Goal: Task Accomplishment & Management: Manage account settings

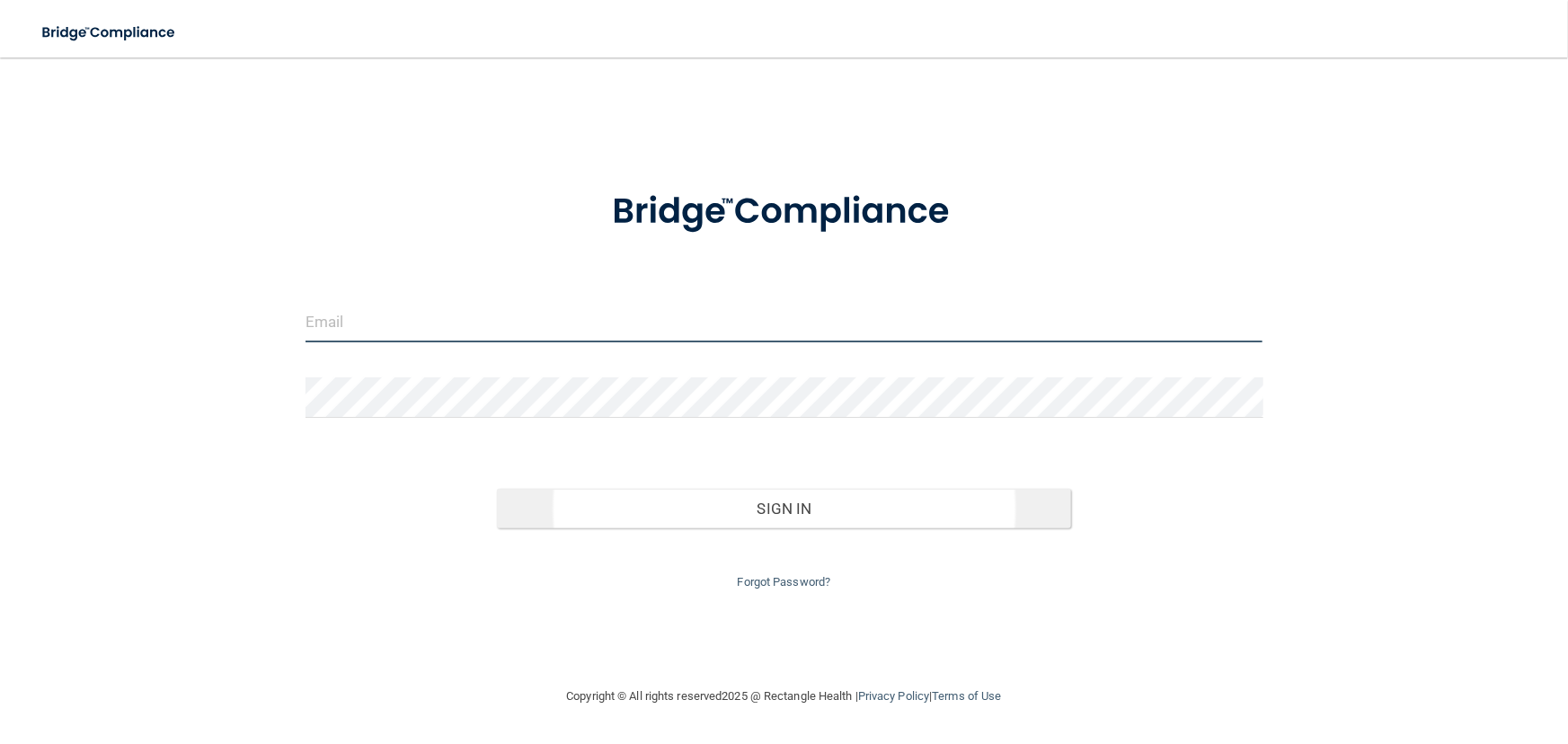
type input "[EMAIL_ADDRESS][DOMAIN_NAME]"
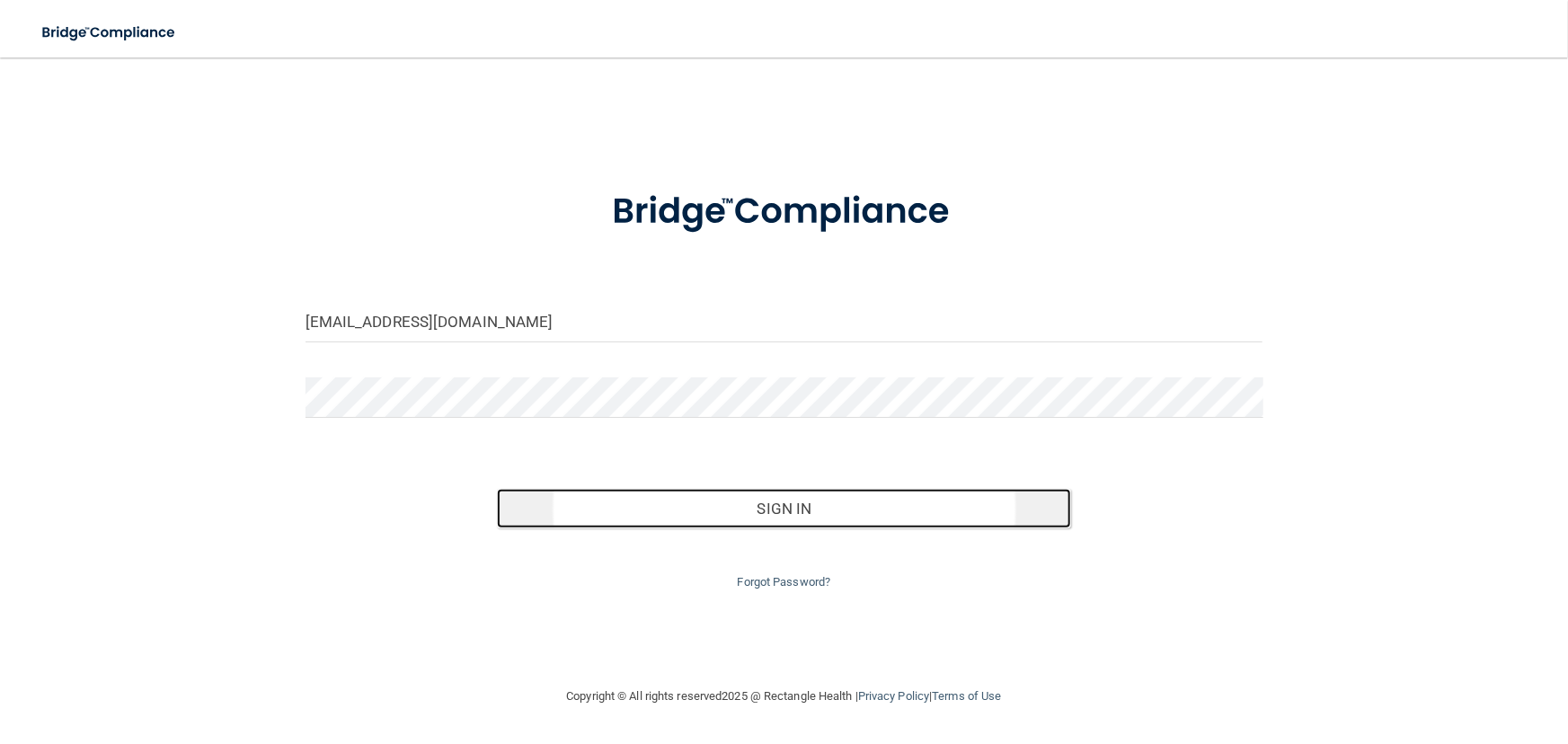
click at [782, 503] on button "Sign In" at bounding box center [784, 509] width 574 height 40
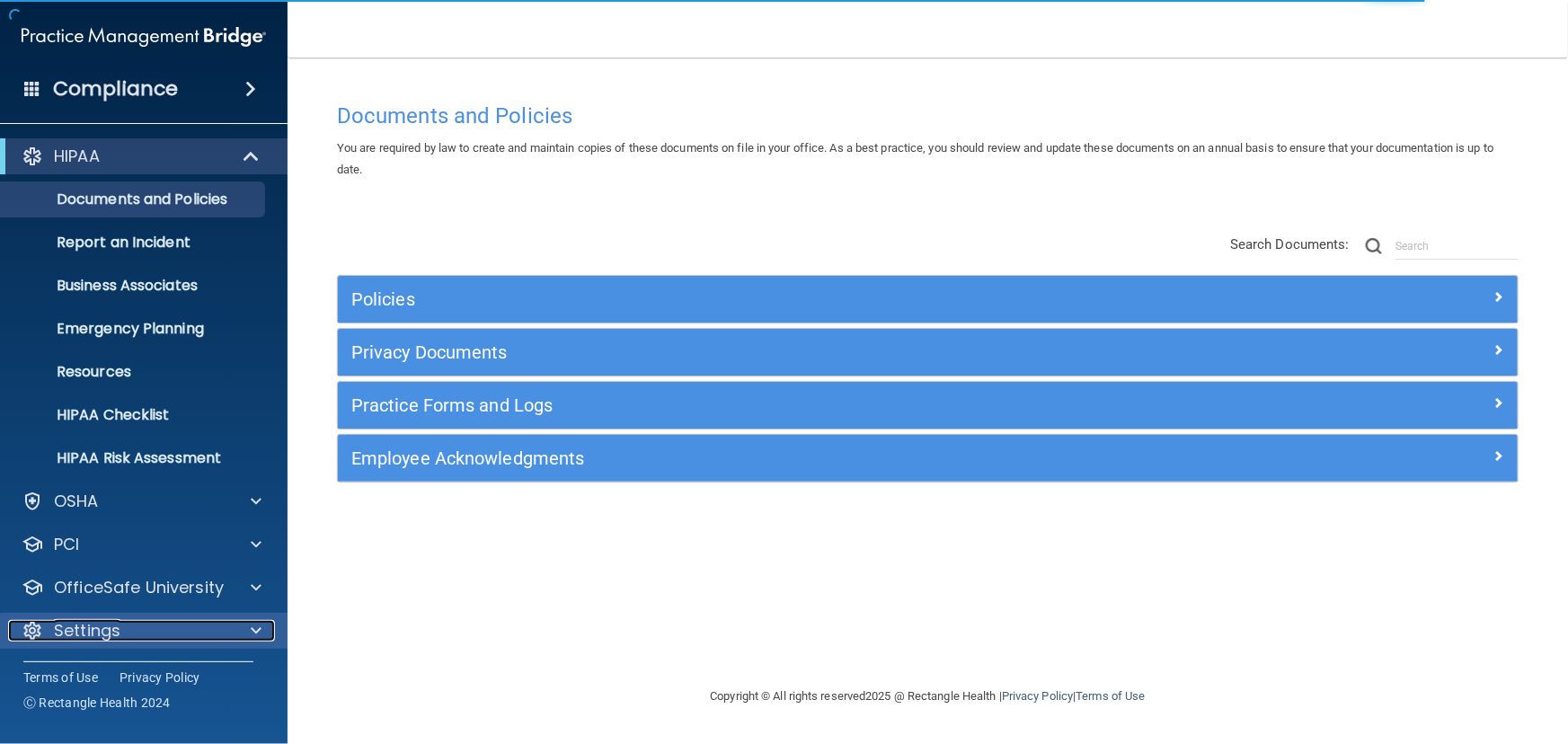
click at [173, 624] on div "Settings" at bounding box center [119, 631] width 223 height 22
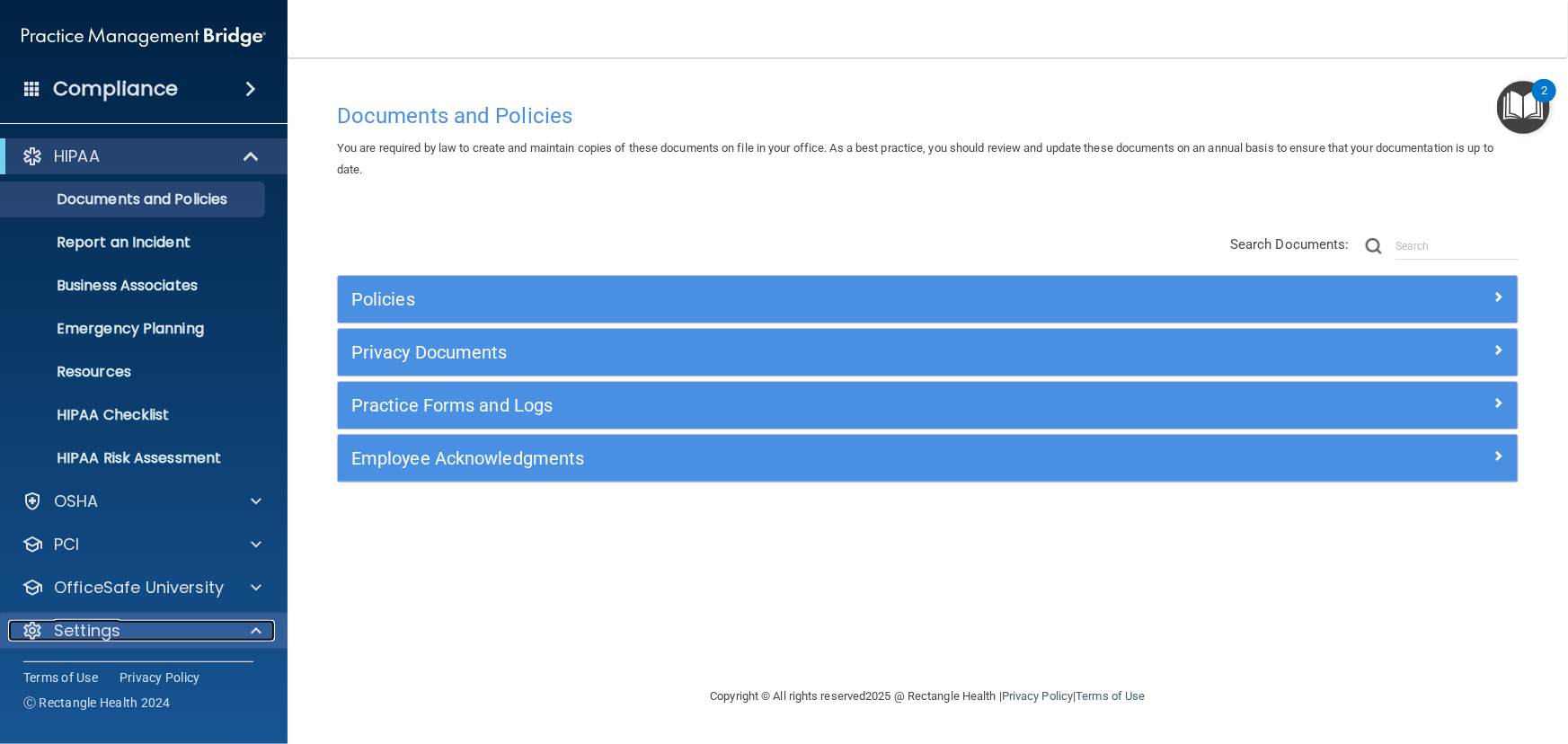
click at [255, 629] on span at bounding box center [256, 631] width 11 height 22
click at [253, 631] on span at bounding box center [256, 631] width 11 height 22
click at [68, 640] on p "Settings" at bounding box center [87, 631] width 67 height 22
drag, startPoint x: 610, startPoint y: 520, endPoint x: 617, endPoint y: 676, distance: 155.6
click at [45, 634] on div "Settings" at bounding box center [119, 631] width 223 height 22
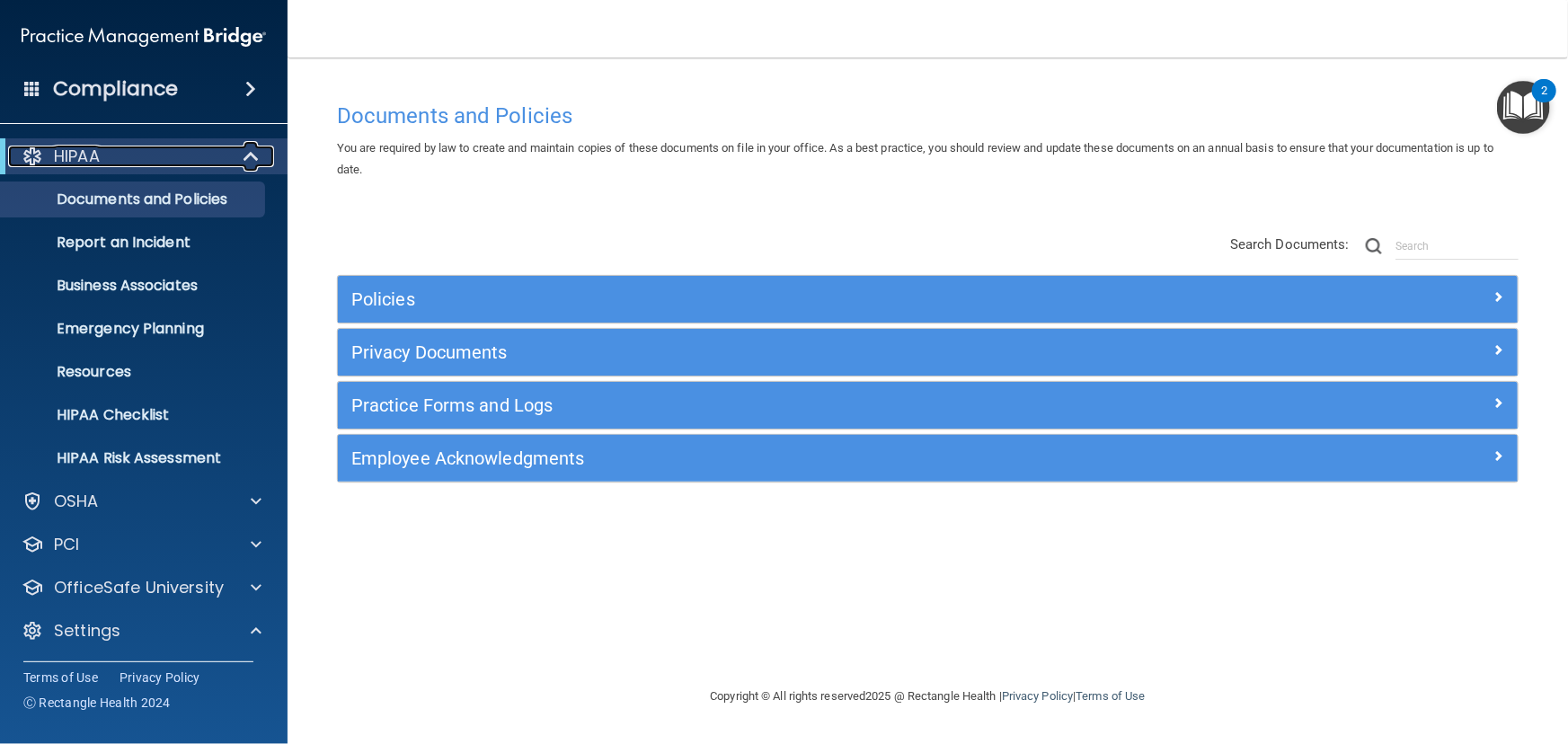
click at [252, 148] on span at bounding box center [252, 157] width 15 height 22
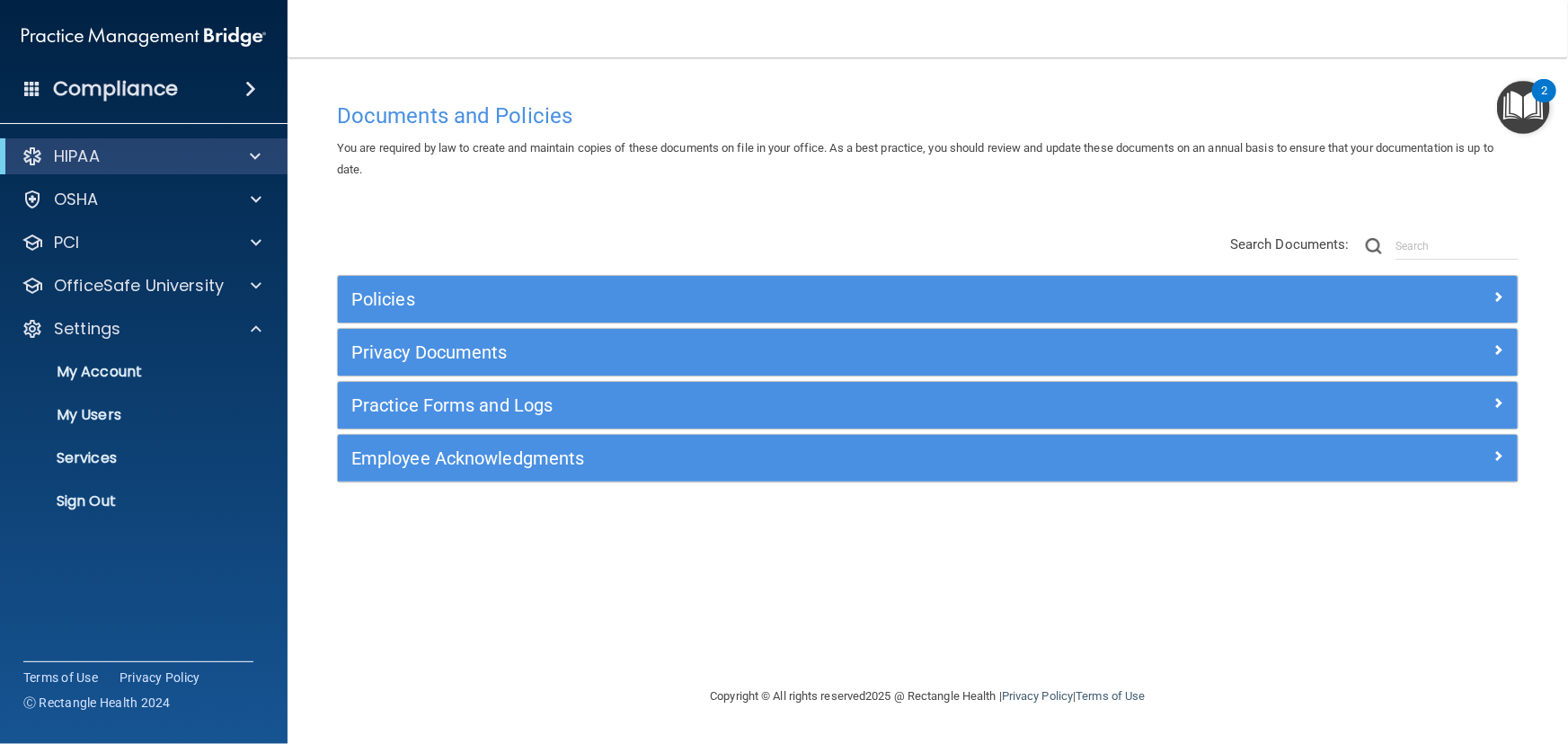
click at [1522, 112] on img "Open Resource Center, 2 new notifications" at bounding box center [1523, 107] width 53 height 53
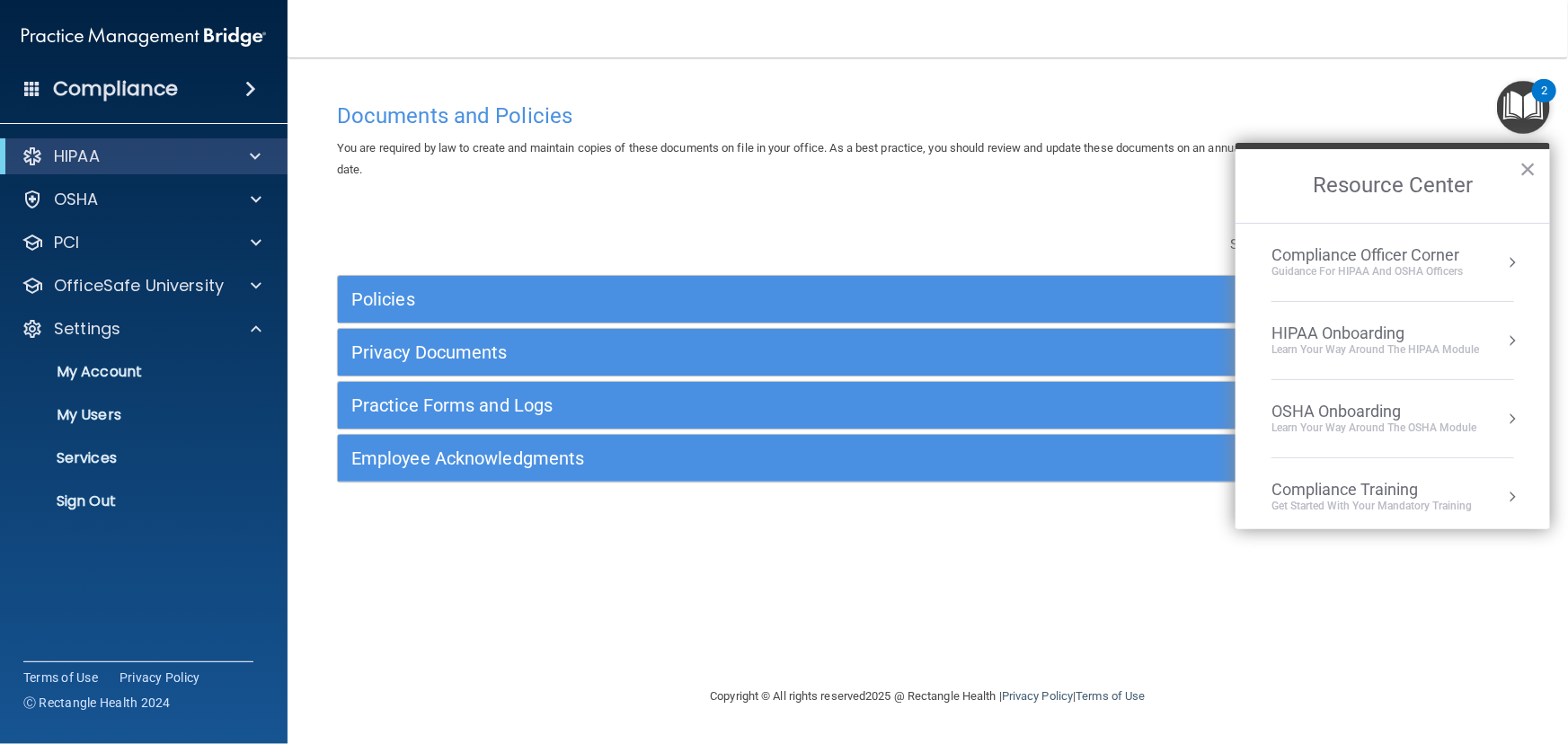
click at [1522, 112] on img "Open Resource Center, 2 new notifications" at bounding box center [1523, 107] width 53 height 53
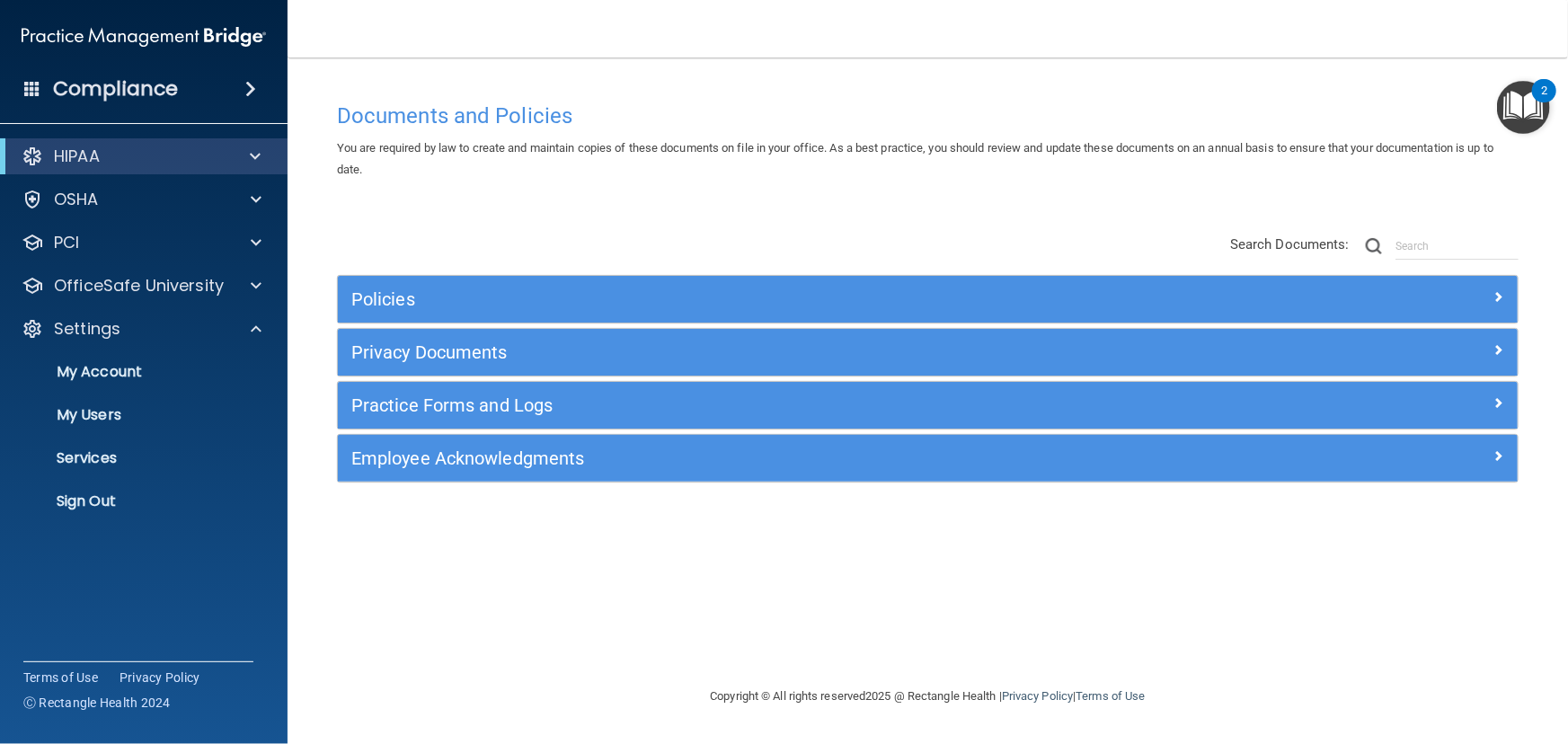
click at [1522, 112] on img "Open Resource Center, 2 new notifications" at bounding box center [1523, 107] width 53 height 53
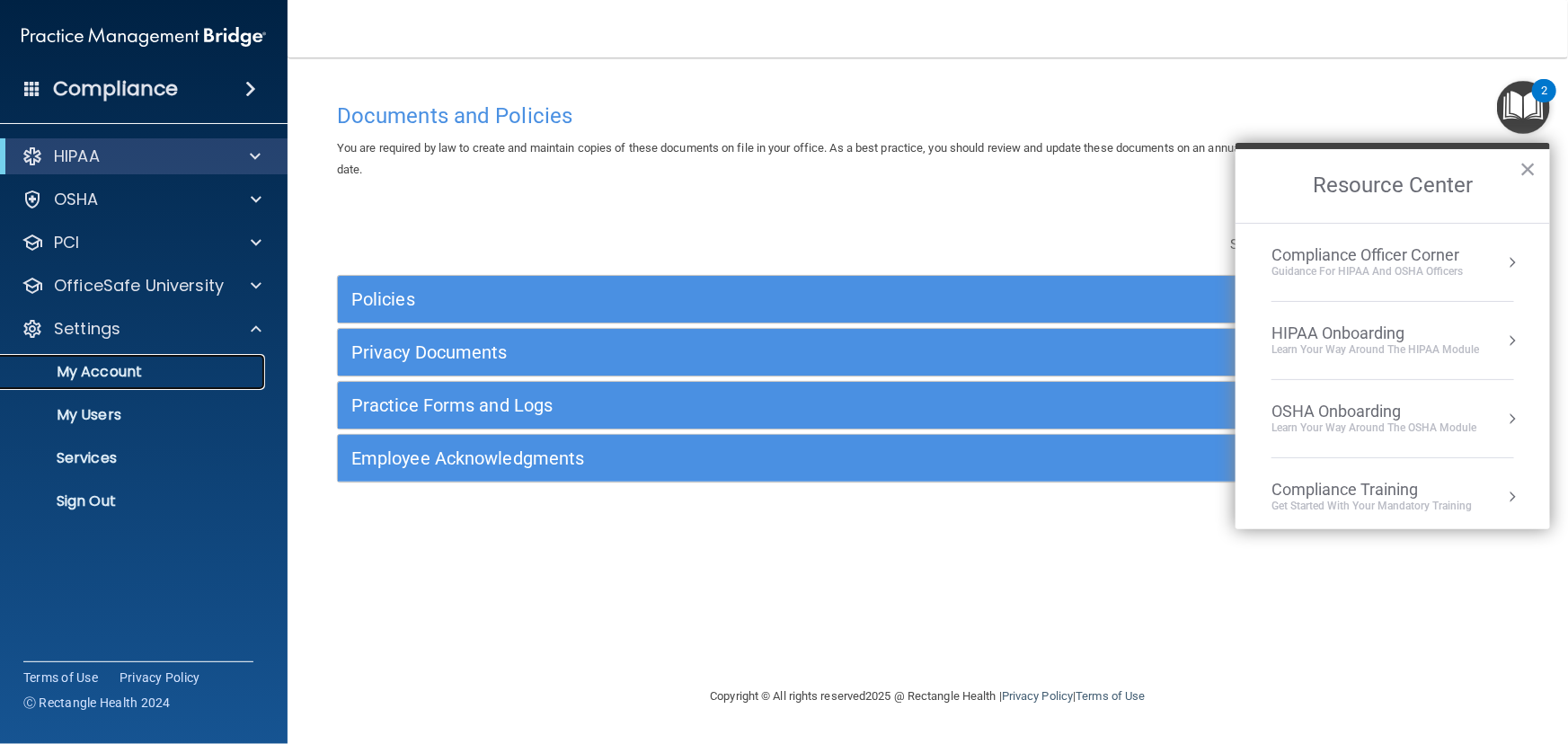
click at [121, 372] on p "My Account" at bounding box center [134, 372] width 245 height 18
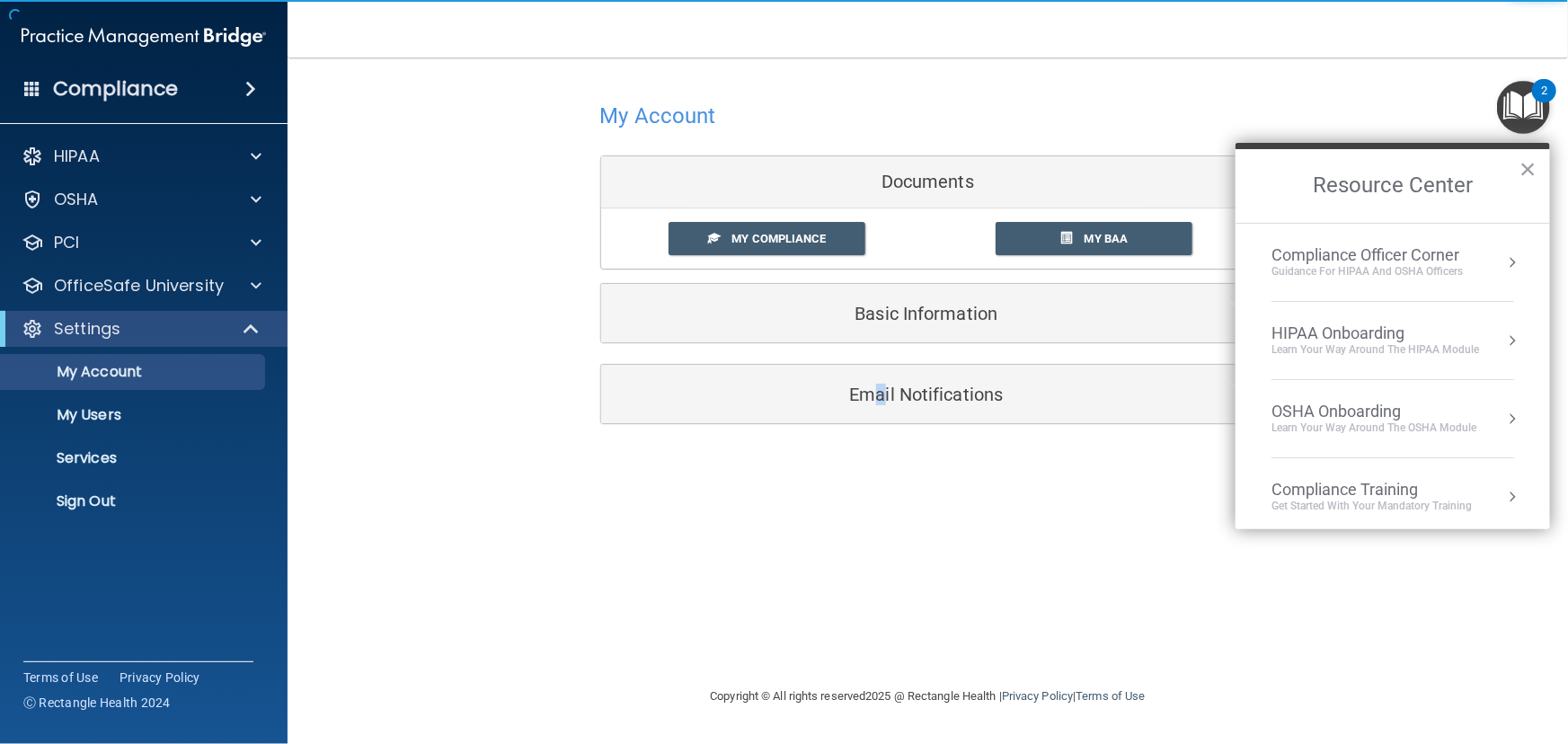
click at [881, 548] on div "My Account Documents My Compliance My Compliance My BAA Basic Information Full …" at bounding box center [928, 371] width 1209 height 592
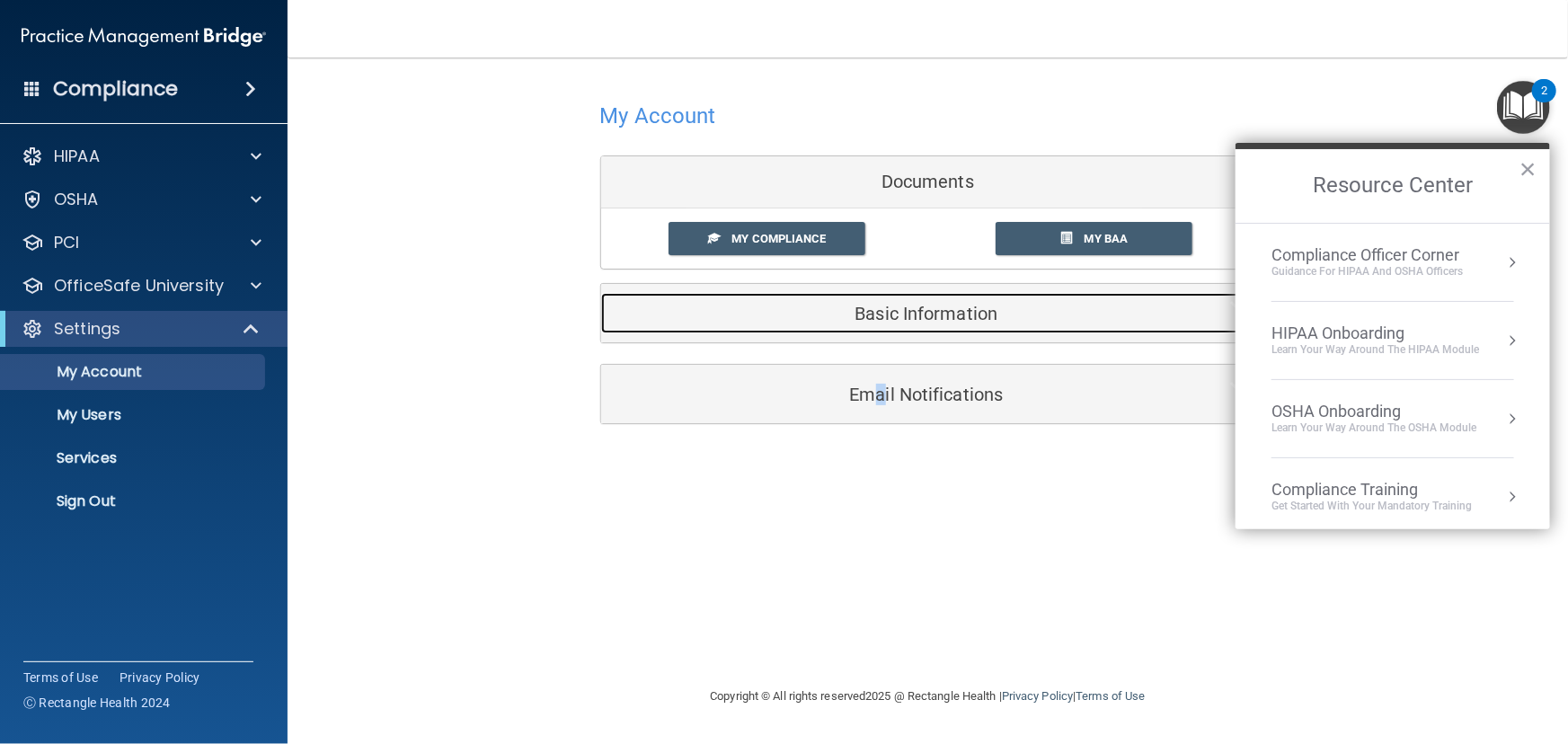
click at [1004, 326] on div "Basic Information" at bounding box center [900, 313] width 599 height 40
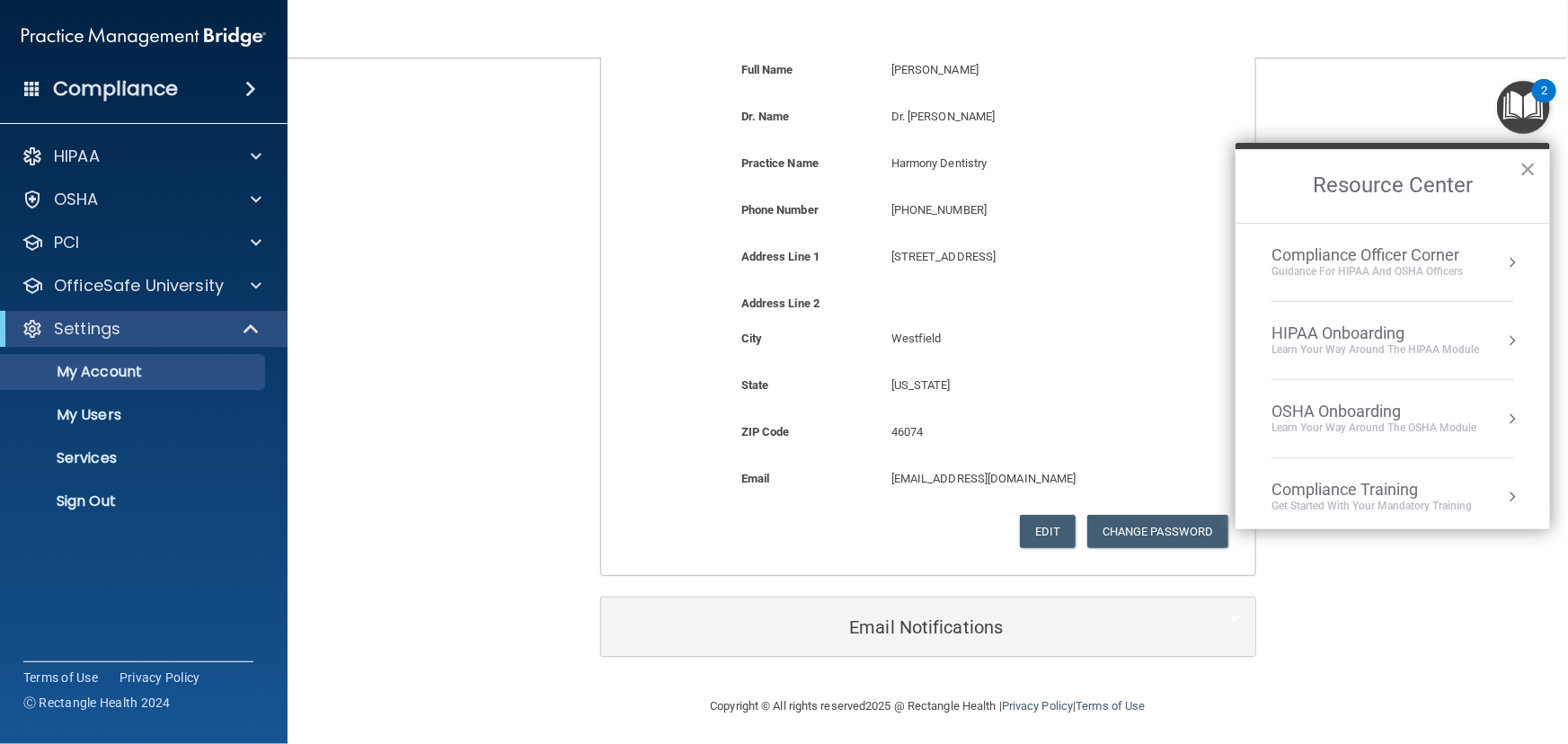
scroll to position [315, 0]
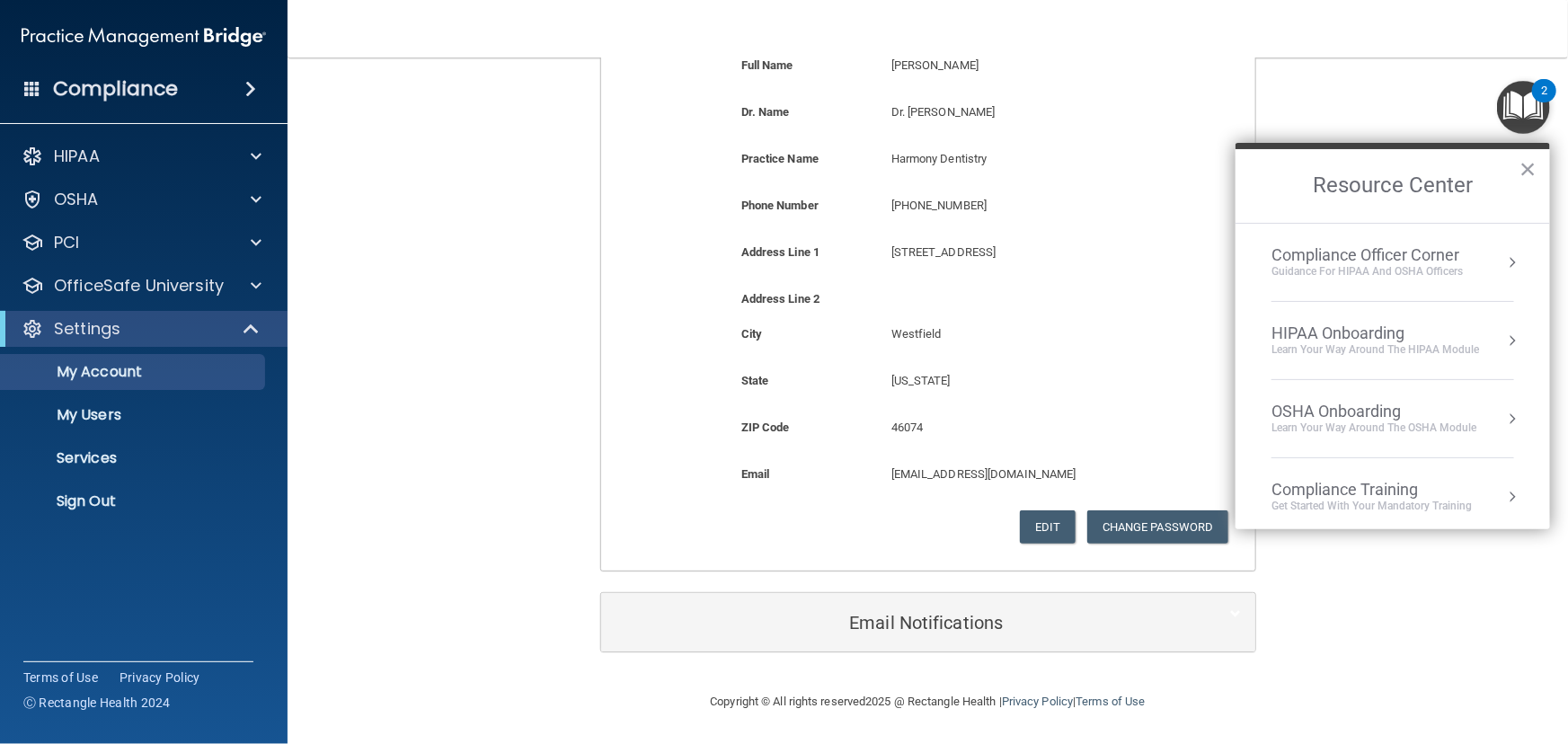
drag, startPoint x: 1056, startPoint y: 475, endPoint x: 1083, endPoint y: 599, distance: 126.0
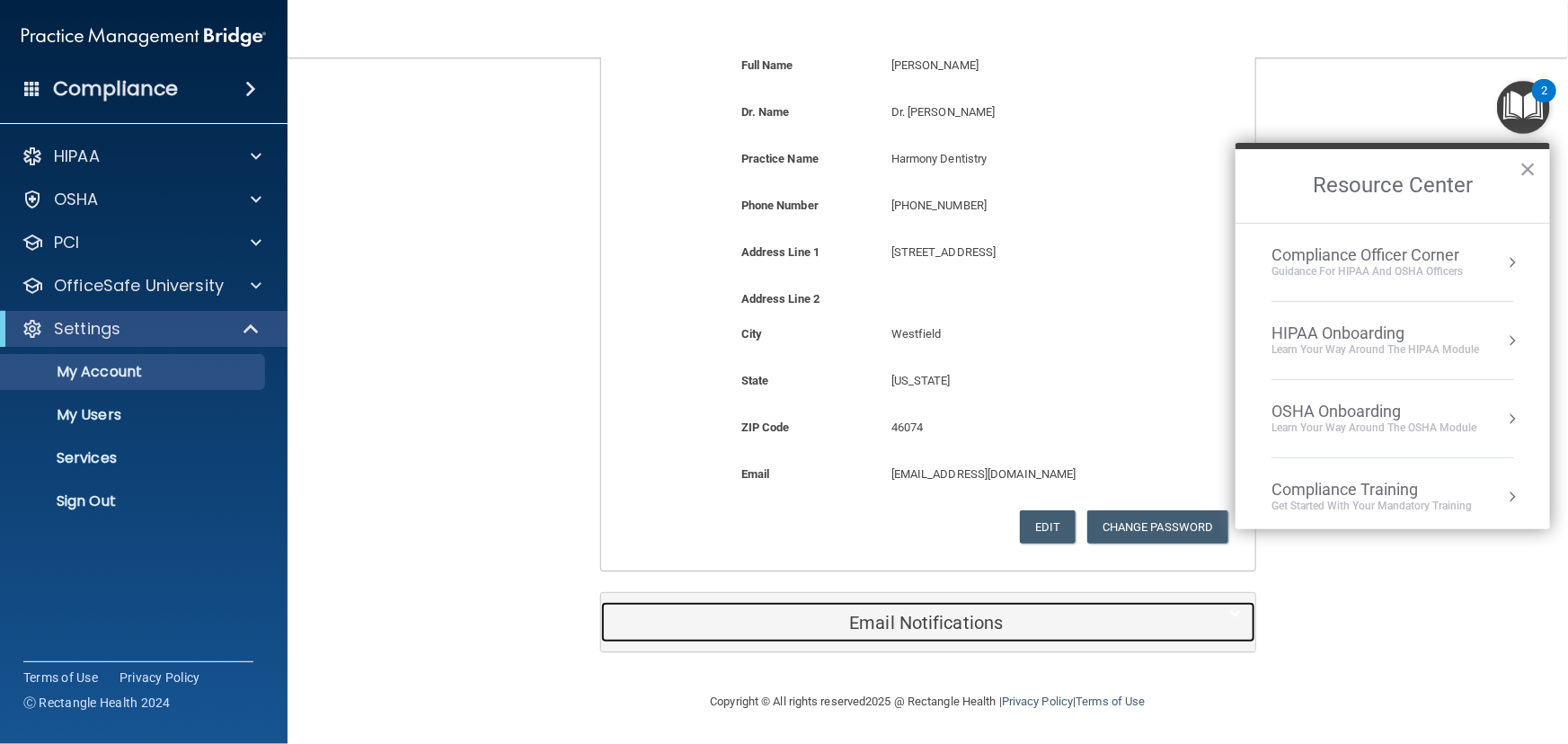
click at [952, 634] on div "Email Notifications" at bounding box center [900, 622] width 599 height 40
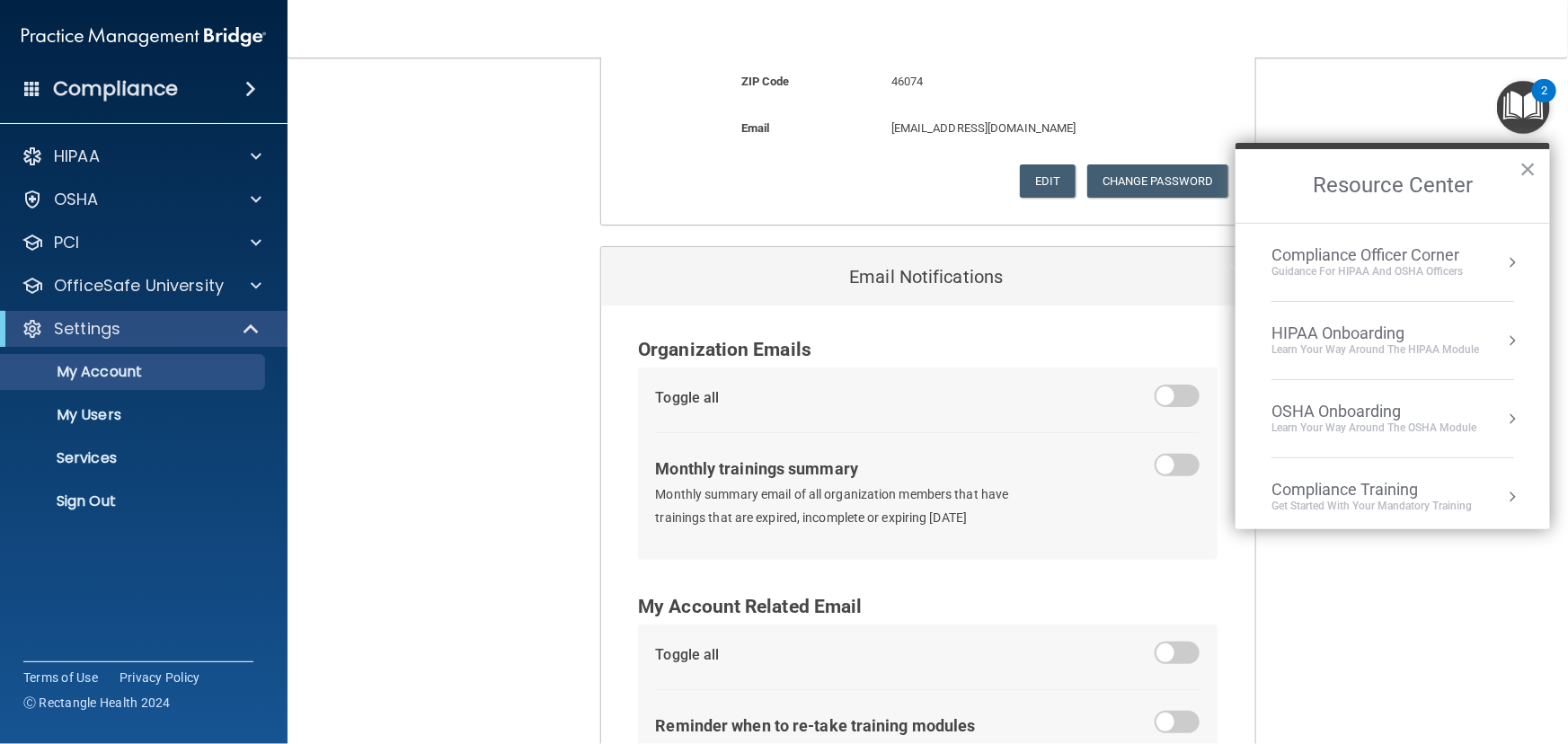
drag, startPoint x: 670, startPoint y: 474, endPoint x: 670, endPoint y: 546, distance: 72.8
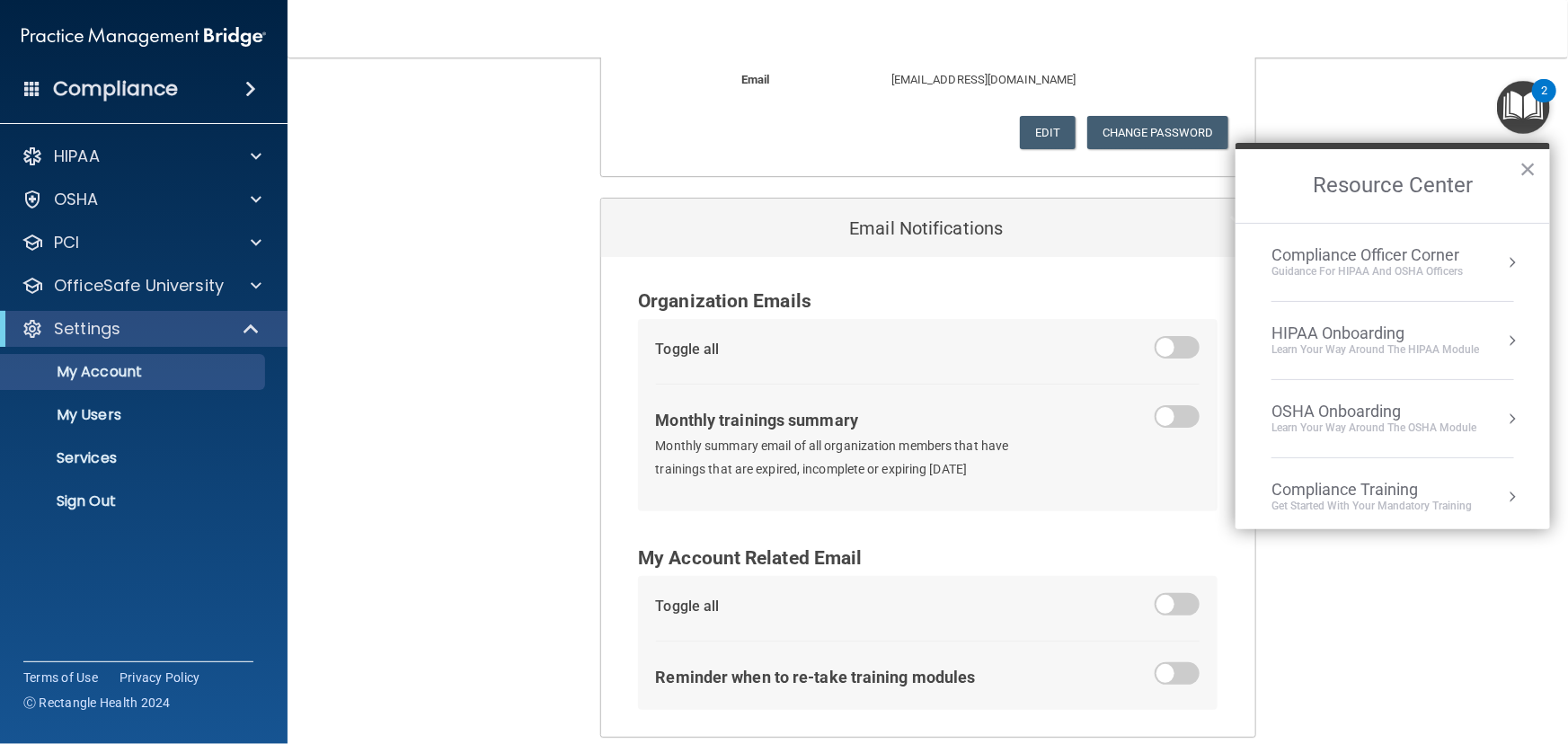
scroll to position [793, 0]
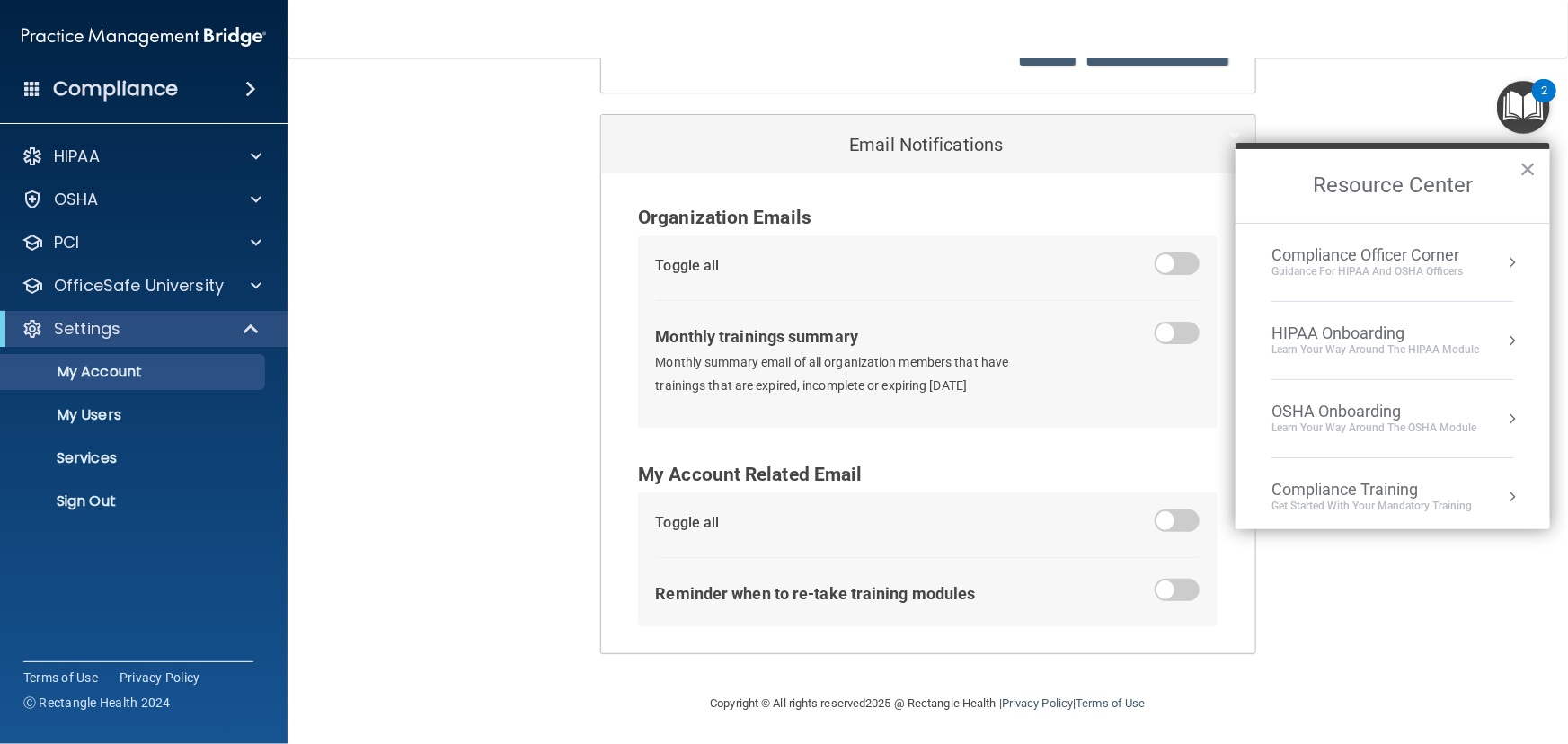
drag, startPoint x: 562, startPoint y: 359, endPoint x: 562, endPoint y: 478, distance: 119.5
click at [112, 462] on p "Services" at bounding box center [134, 458] width 245 height 18
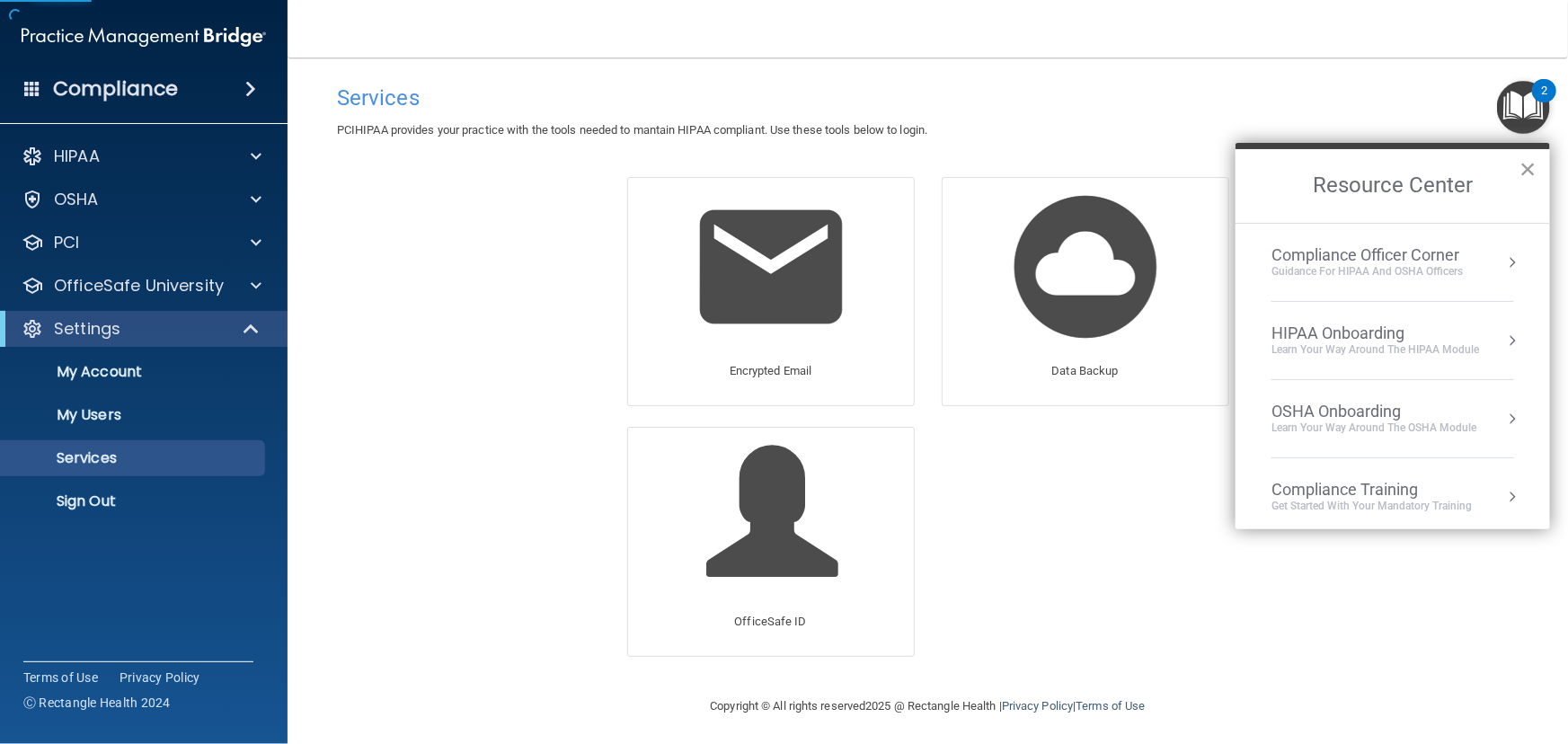
click at [1526, 165] on button "×" at bounding box center [1528, 169] width 17 height 29
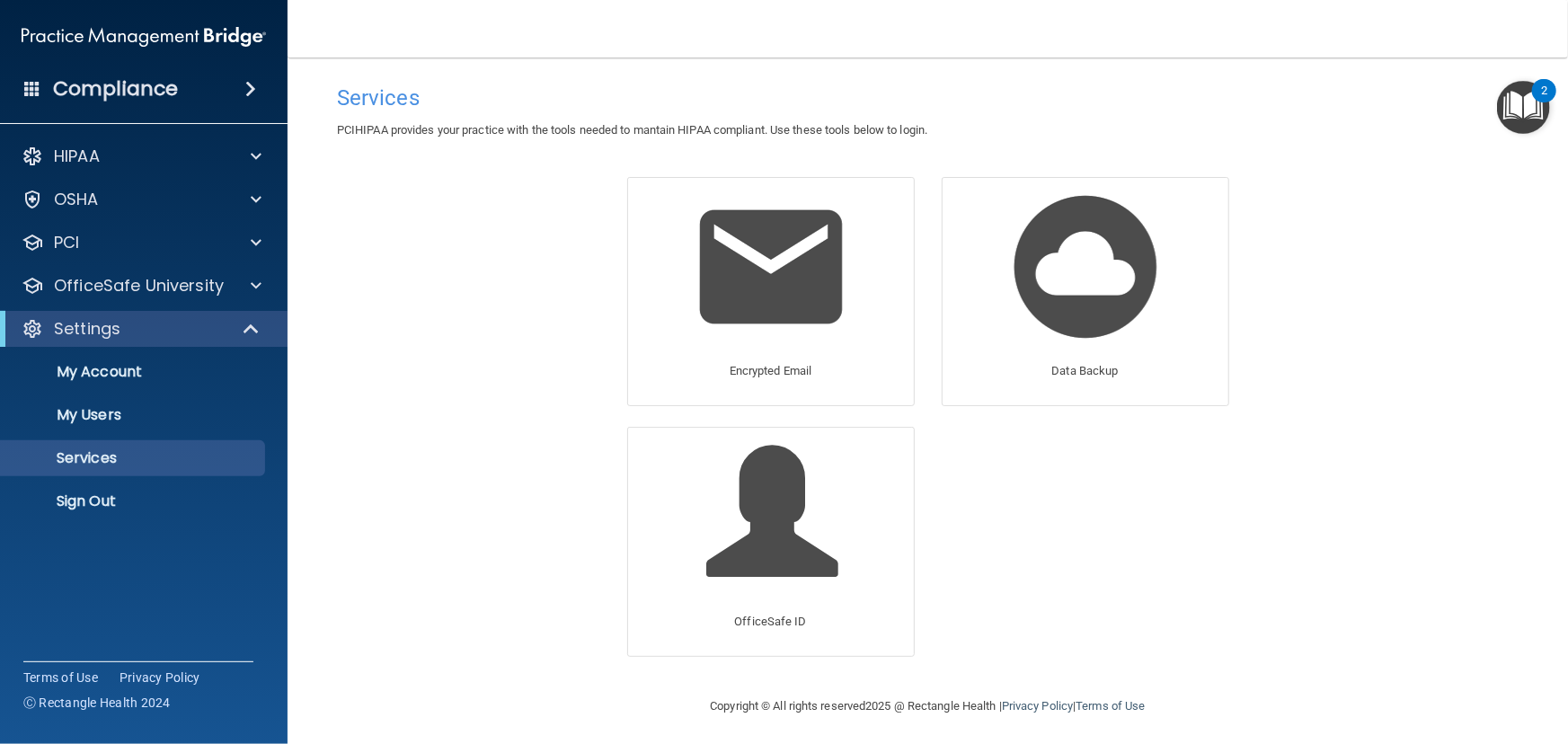
scroll to position [4, 0]
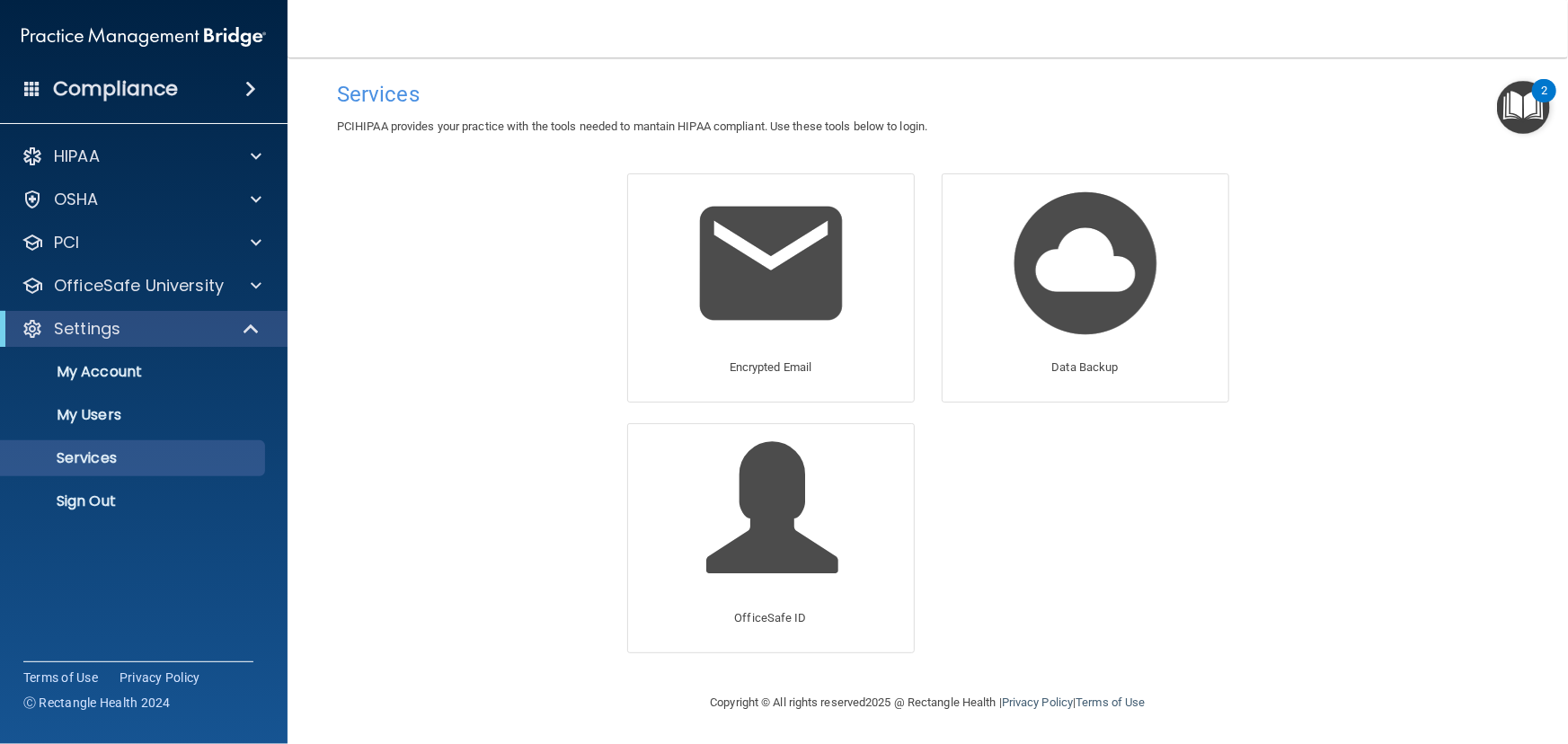
drag, startPoint x: 1200, startPoint y: 558, endPoint x: 1199, endPoint y: 666, distance: 107.8
click at [128, 379] on p "My Account" at bounding box center [134, 372] width 245 height 18
